Goal: Navigation & Orientation: Find specific page/section

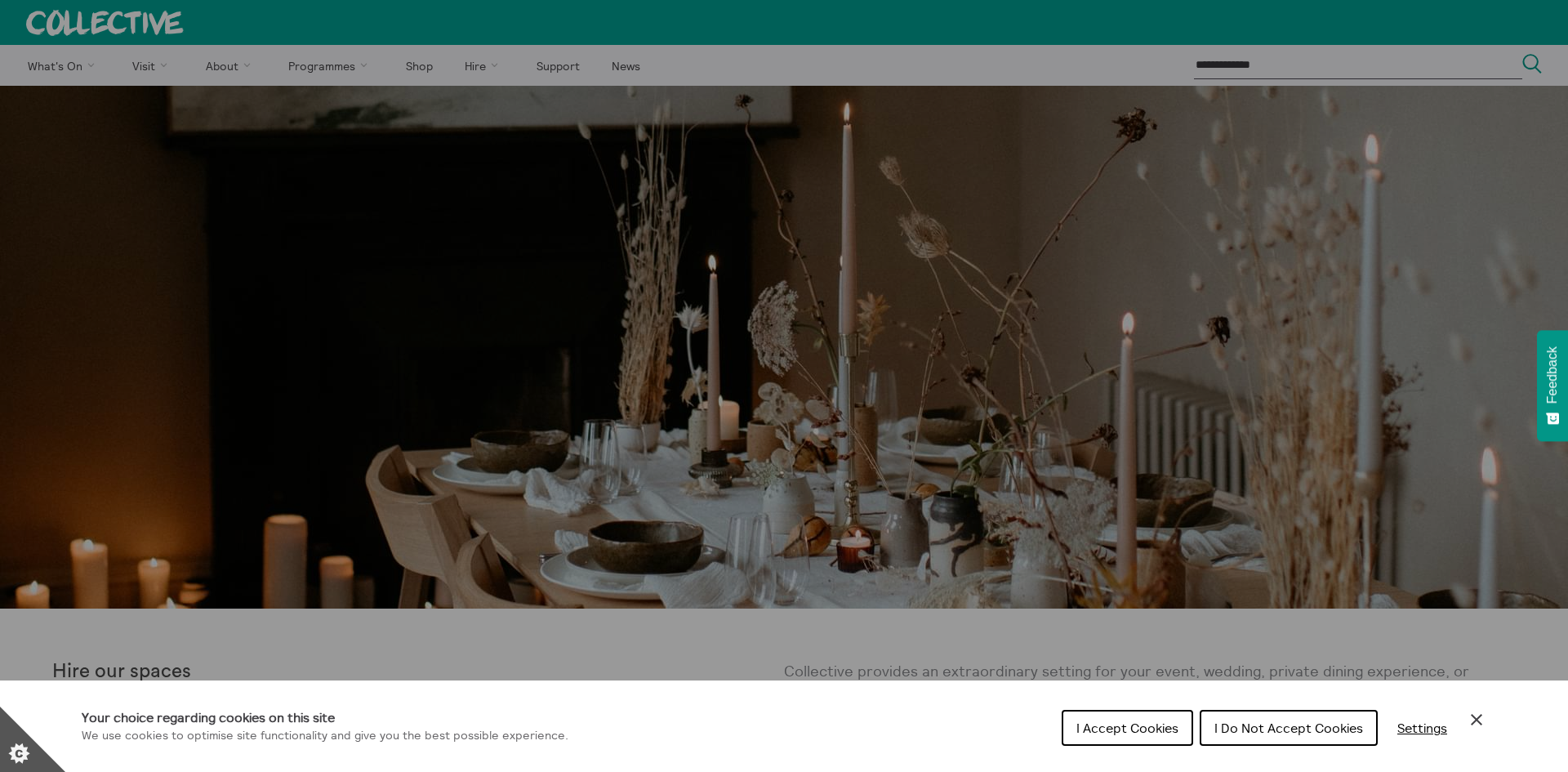
click at [1121, 734] on span "I Accept Cookies" at bounding box center [1128, 728] width 102 height 16
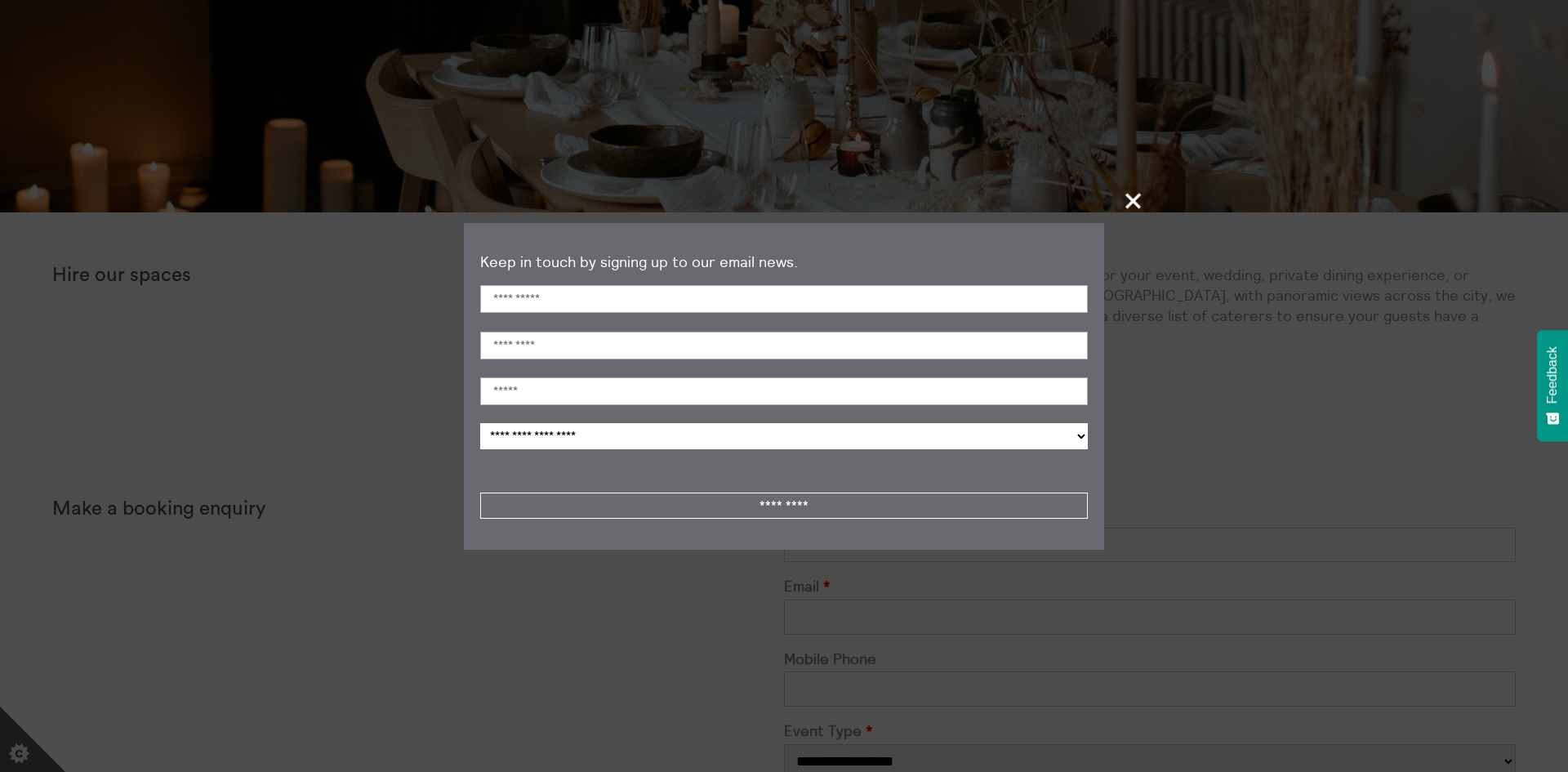
scroll to position [398, 0]
click at [1141, 203] on span "+" at bounding box center [1134, 201] width 48 height 48
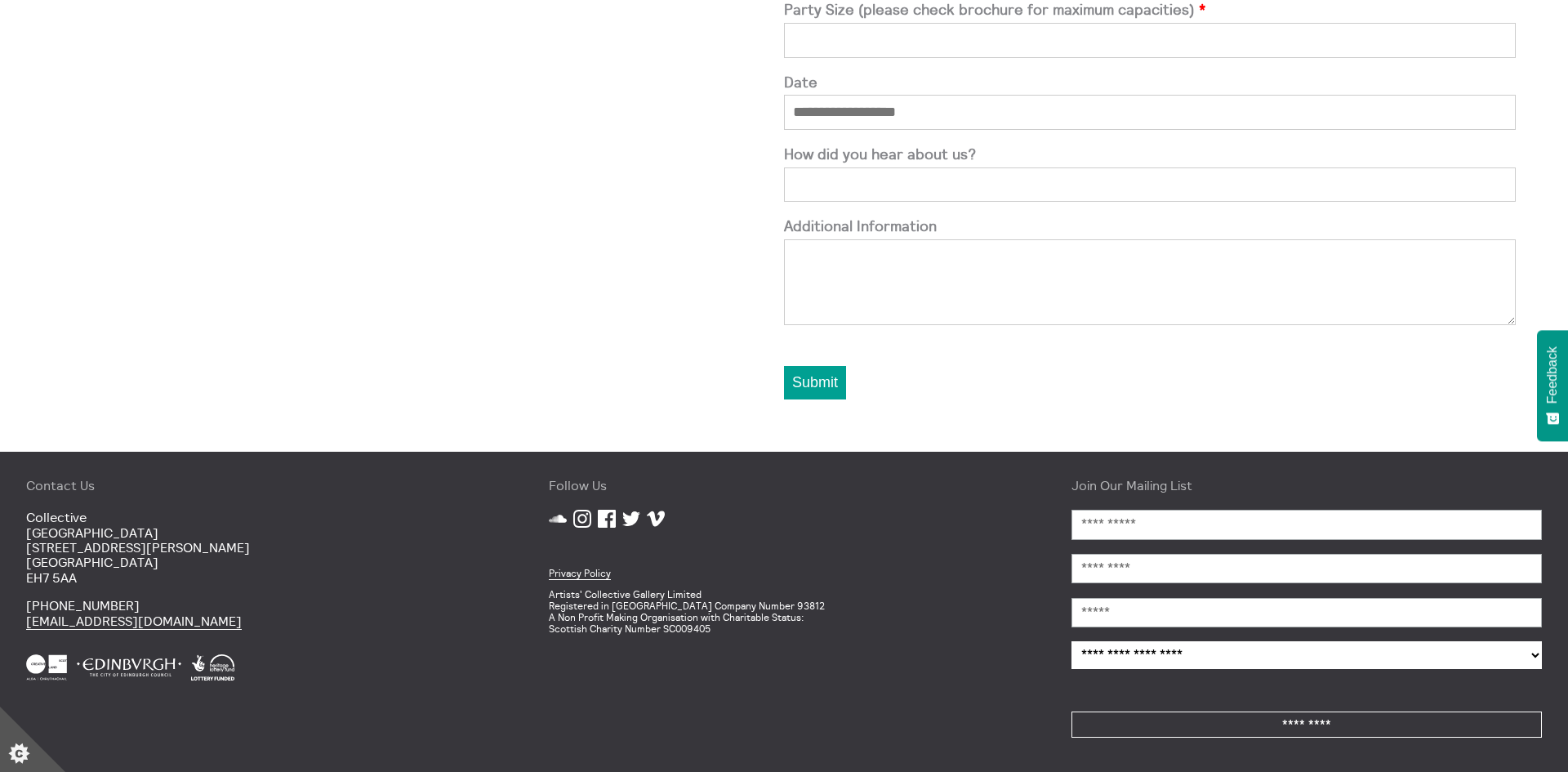
scroll to position [0, 0]
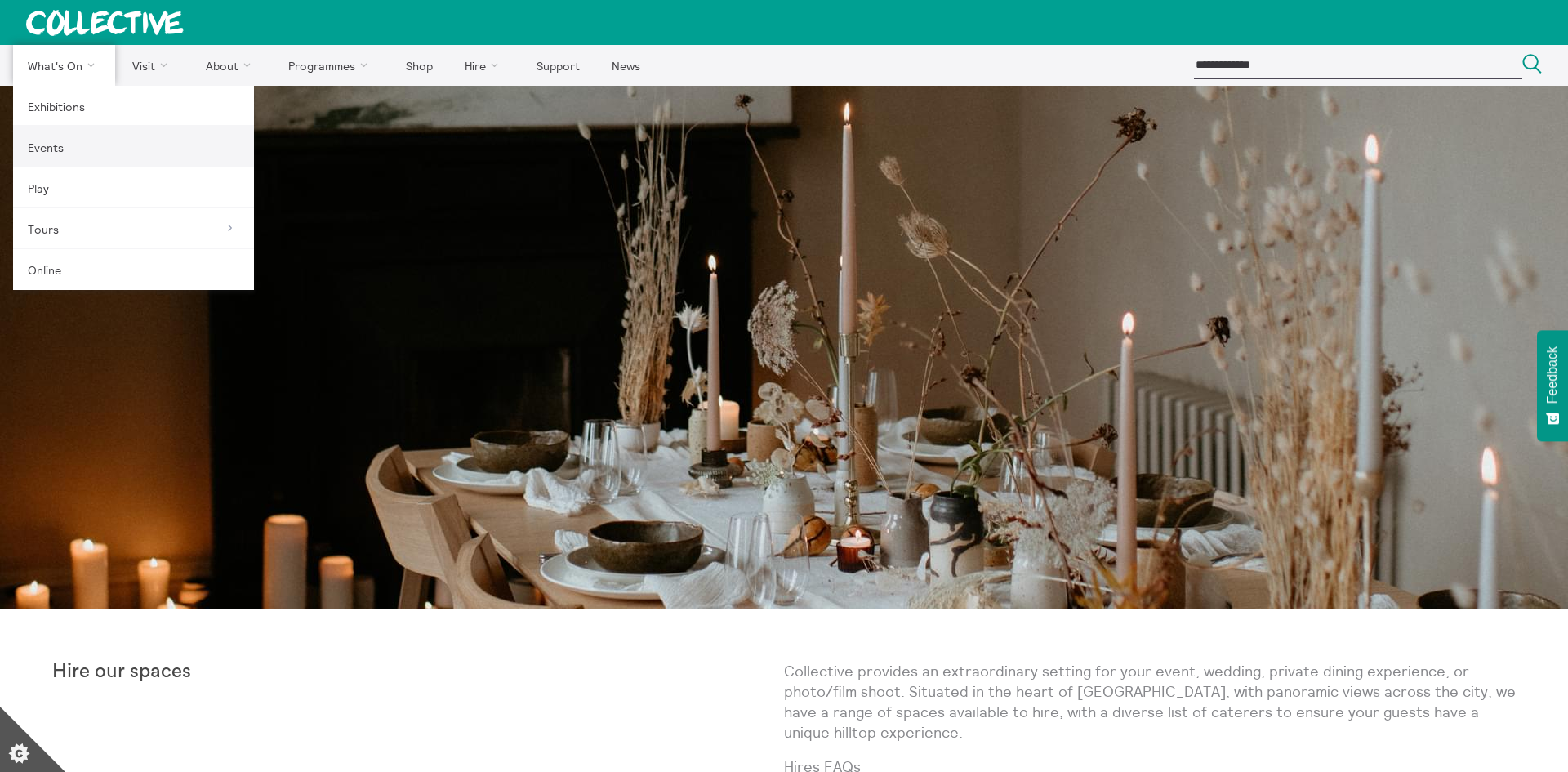
click at [101, 137] on link "Events" at bounding box center [133, 147] width 241 height 41
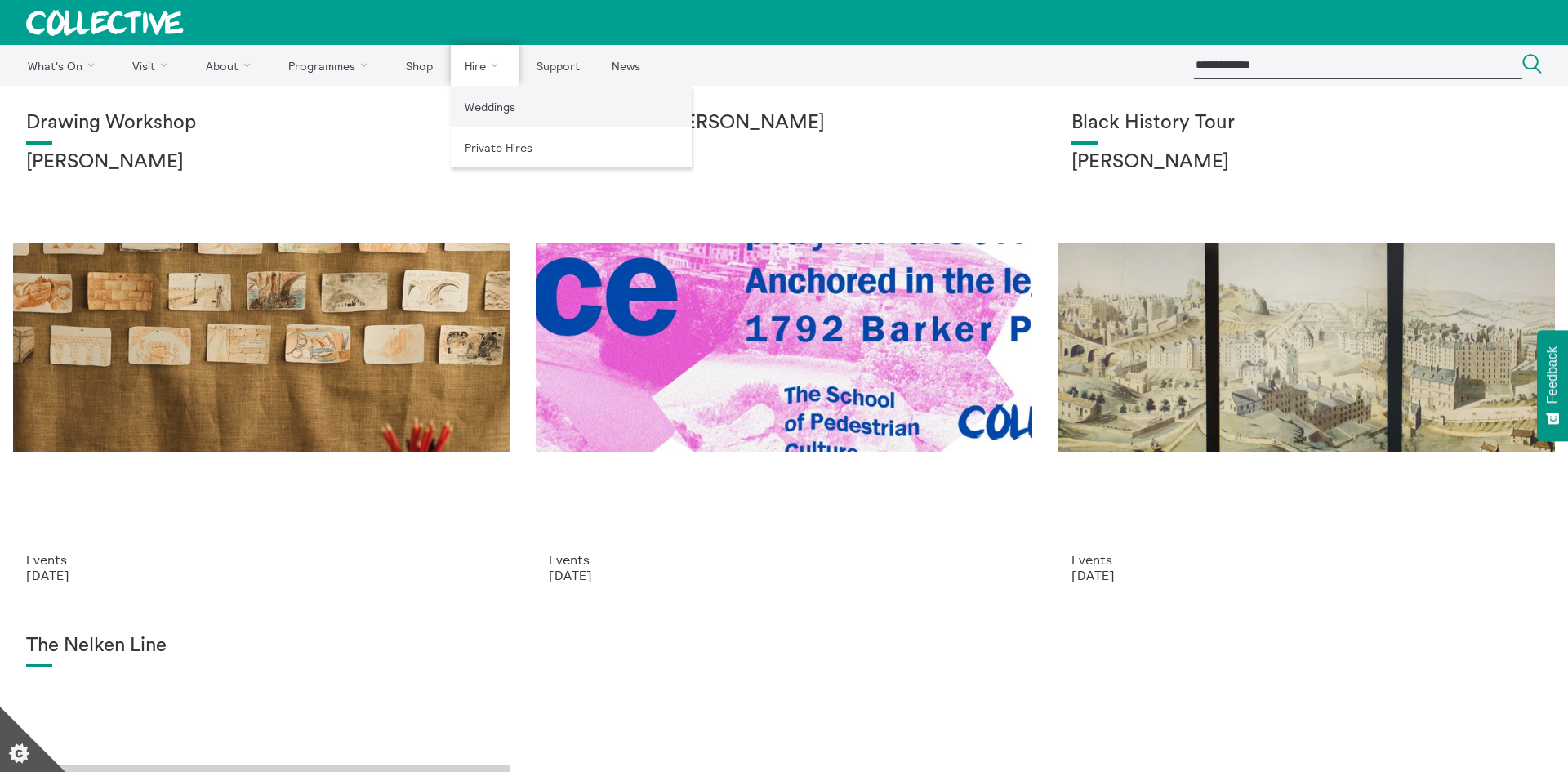
click at [486, 112] on link "Weddings" at bounding box center [571, 106] width 241 height 41
